Goal: Task Accomplishment & Management: Manage account settings

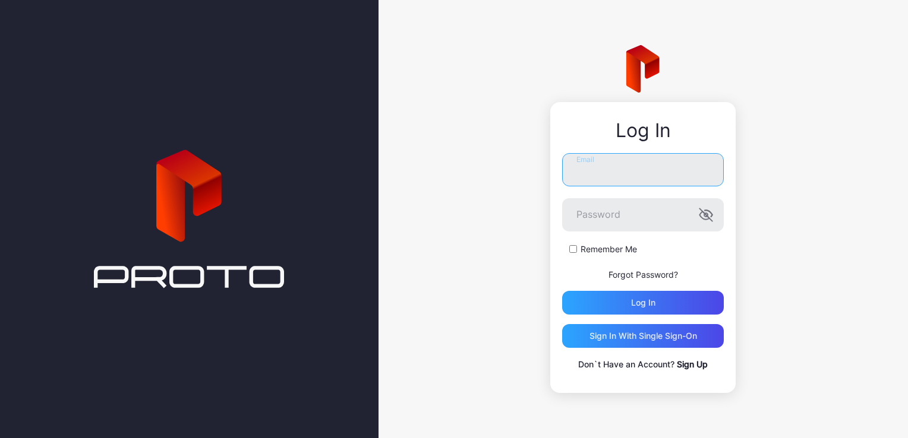
drag, startPoint x: 643, startPoint y: 172, endPoint x: 768, endPoint y: 176, distance: 124.8
click at [648, 172] on input "Email" at bounding box center [643, 169] width 162 height 33
type input "**********"
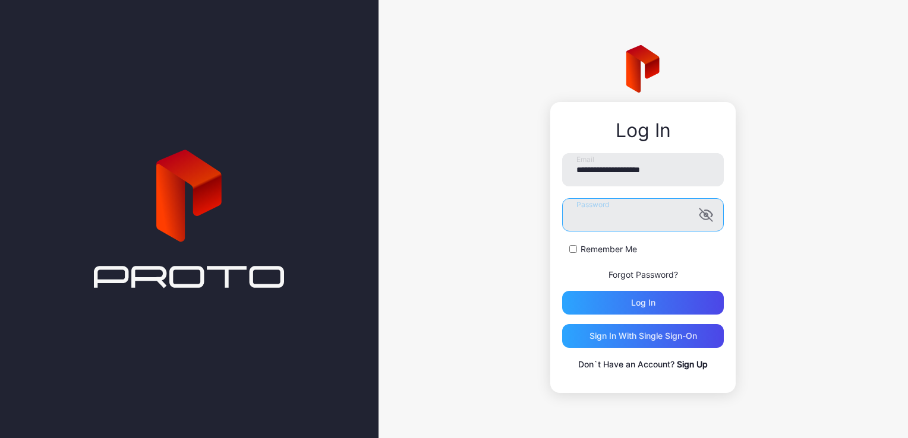
click at [562, 291] on button "Log in" at bounding box center [643, 303] width 162 height 24
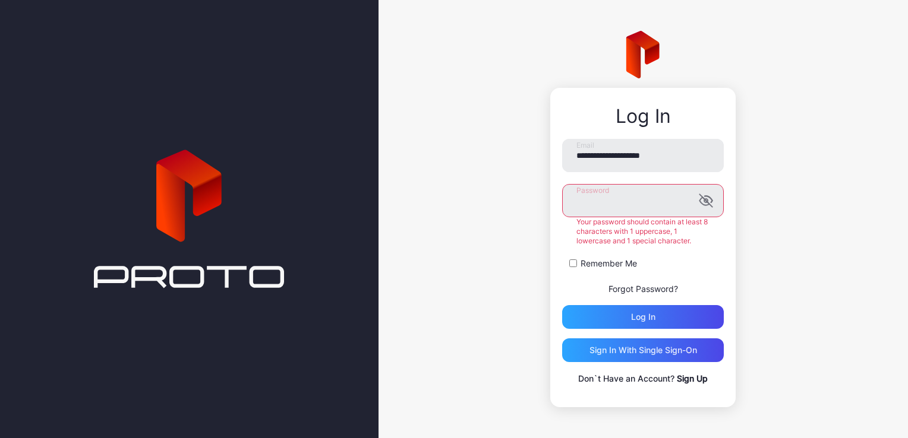
click at [562, 305] on button "Log in" at bounding box center [643, 317] width 162 height 24
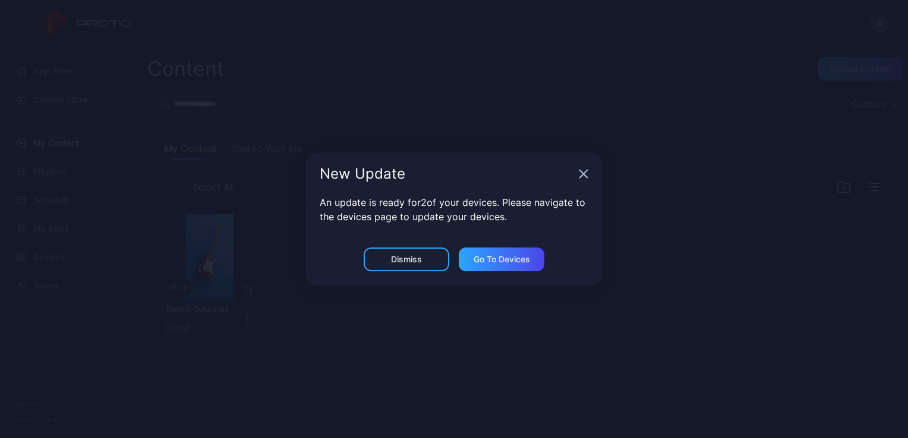
click at [581, 175] on icon "button" at bounding box center [583, 174] width 10 height 10
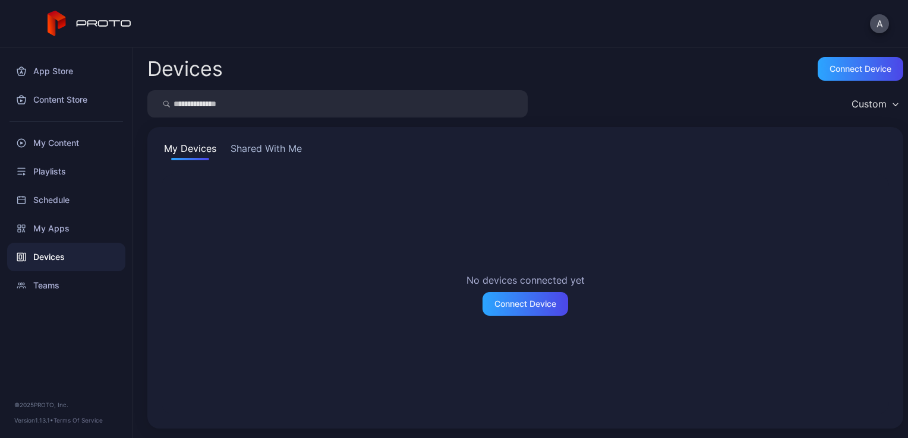
click at [259, 153] on button "Shared With Me" at bounding box center [266, 150] width 76 height 19
click at [74, 227] on div "My Apps" at bounding box center [66, 228] width 118 height 29
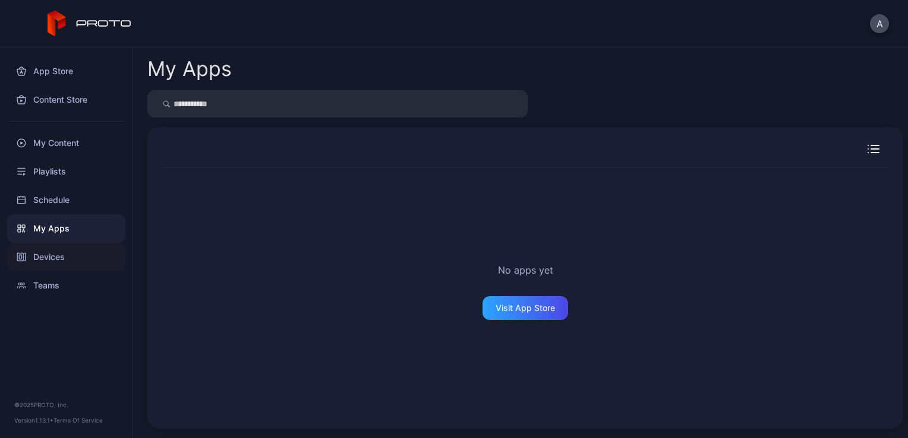
click at [71, 257] on div "Devices" at bounding box center [66, 257] width 118 height 29
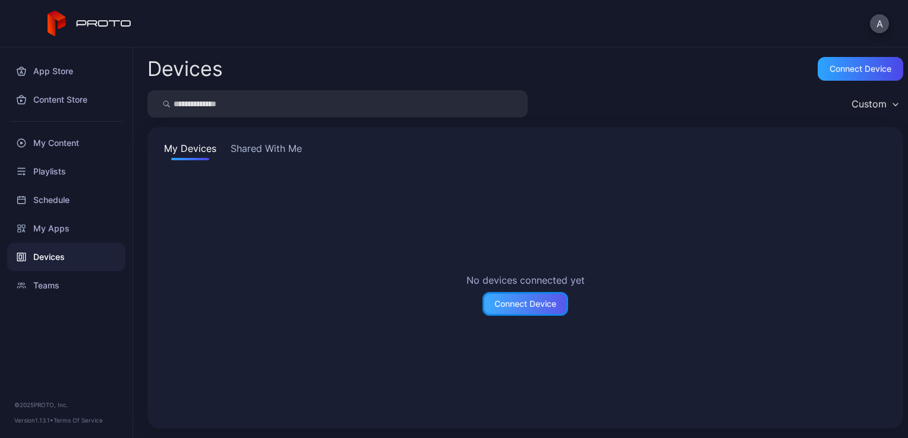
click at [535, 303] on div "Connect Device" at bounding box center [525, 304] width 62 height 10
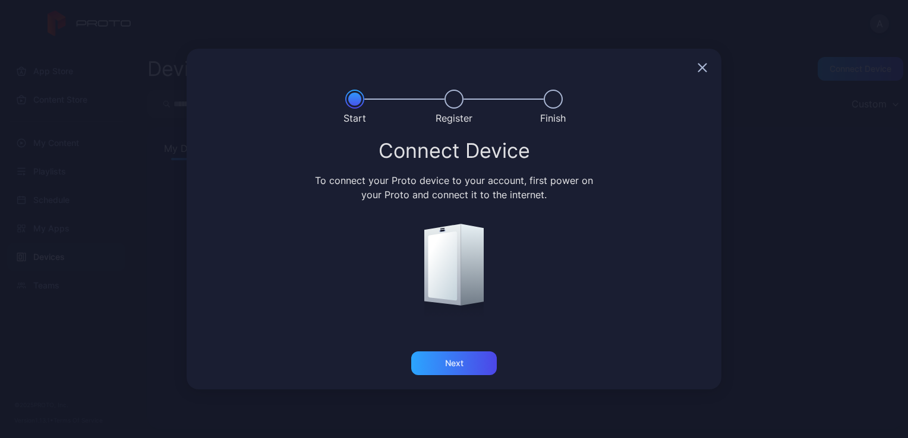
click at [700, 68] on icon "button" at bounding box center [702, 68] width 10 height 10
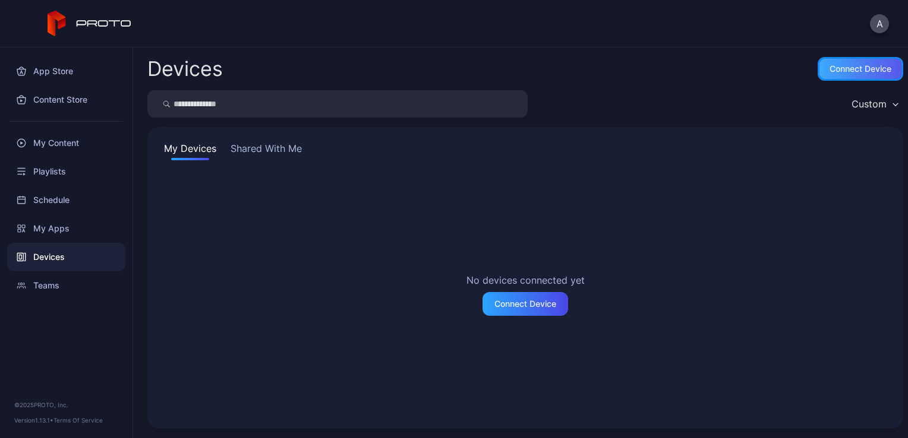
click at [848, 74] on div "Connect device" at bounding box center [860, 69] width 86 height 24
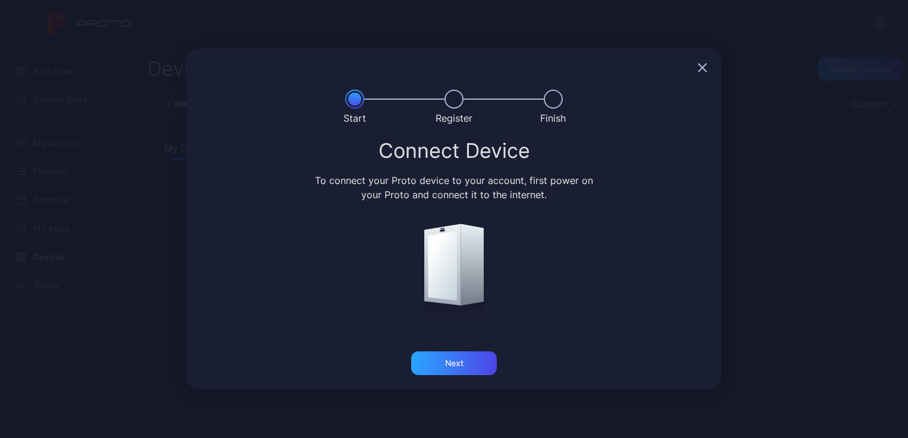
click at [696, 64] on div at bounding box center [453, 68] width 535 height 38
click at [707, 66] on div at bounding box center [453, 68] width 535 height 38
click at [694, 71] on div at bounding box center [453, 68] width 535 height 38
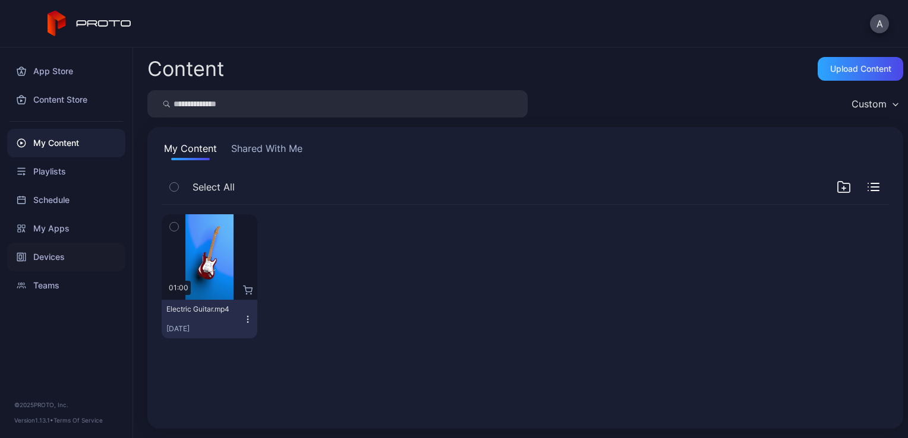
click at [67, 257] on div "Devices" at bounding box center [66, 257] width 118 height 29
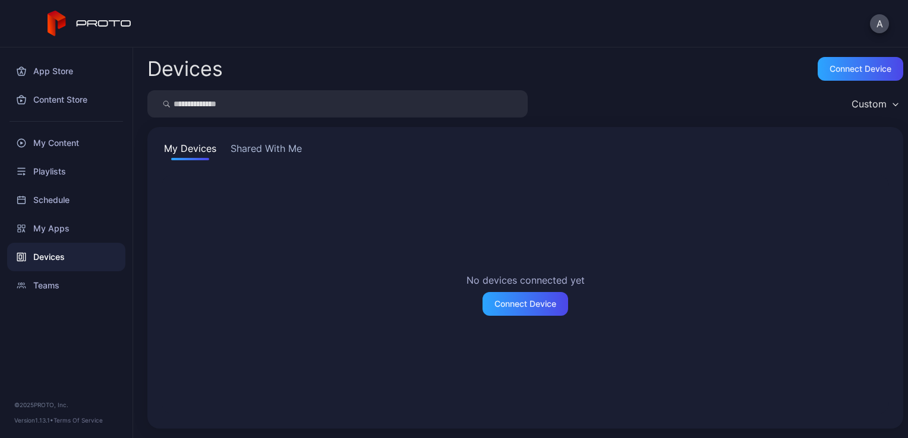
click at [278, 146] on button "Shared With Me" at bounding box center [266, 150] width 76 height 19
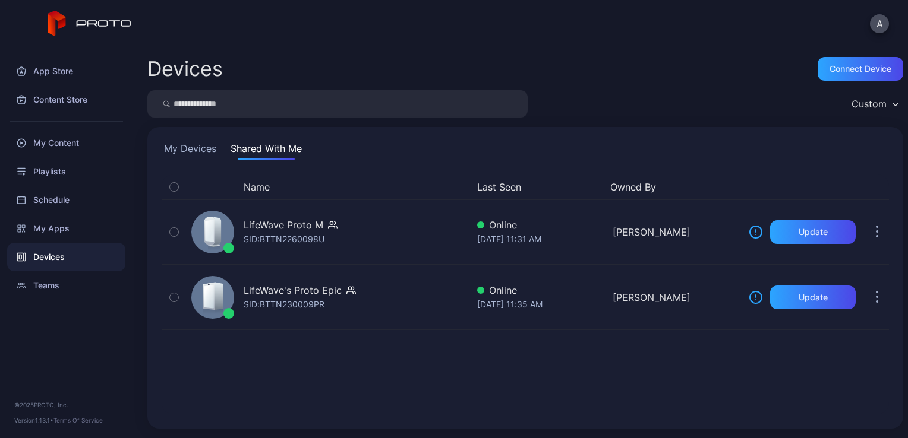
click at [261, 151] on button "Shared With Me" at bounding box center [266, 150] width 76 height 19
click at [192, 151] on button "My Devices" at bounding box center [190, 150] width 57 height 19
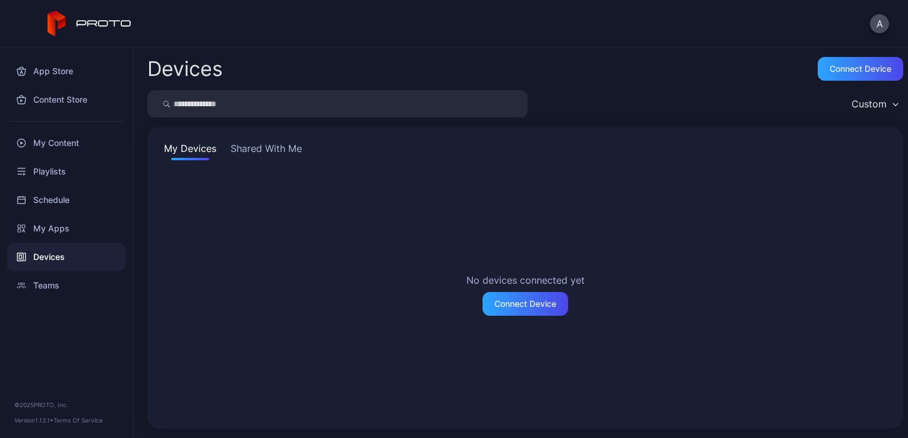
click at [263, 151] on button "Shared With Me" at bounding box center [266, 150] width 76 height 19
